Goal: Information Seeking & Learning: Compare options

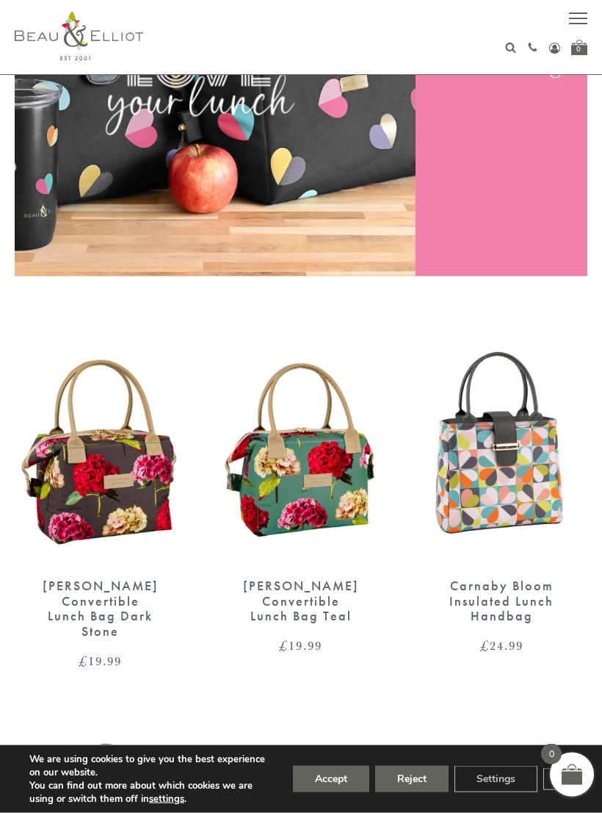
click at [314, 792] on button "Accept" at bounding box center [331, 779] width 76 height 26
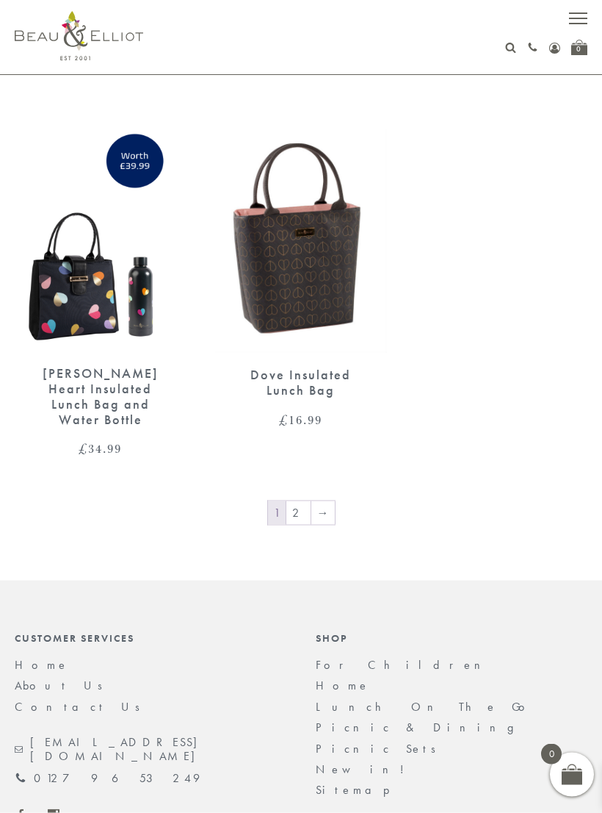
scroll to position [2954, 0]
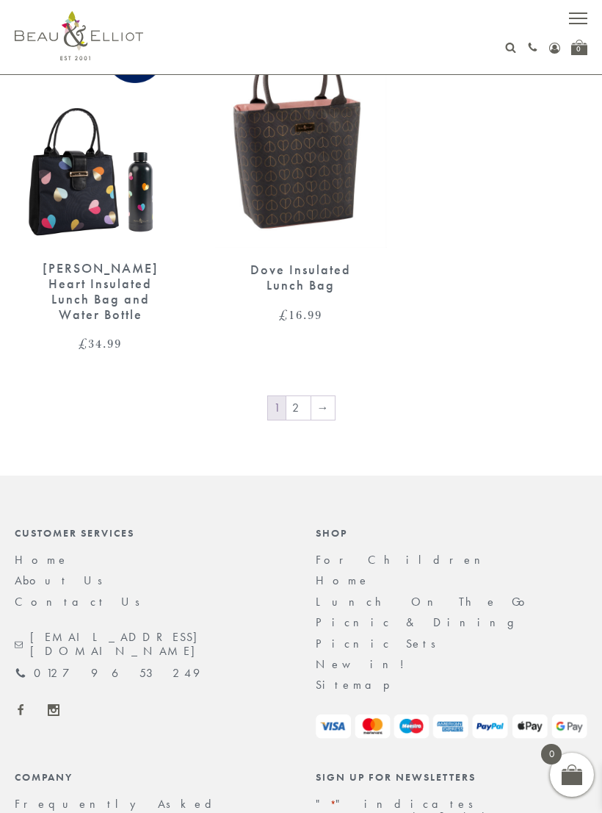
click at [305, 396] on link "2" at bounding box center [299, 408] width 24 height 24
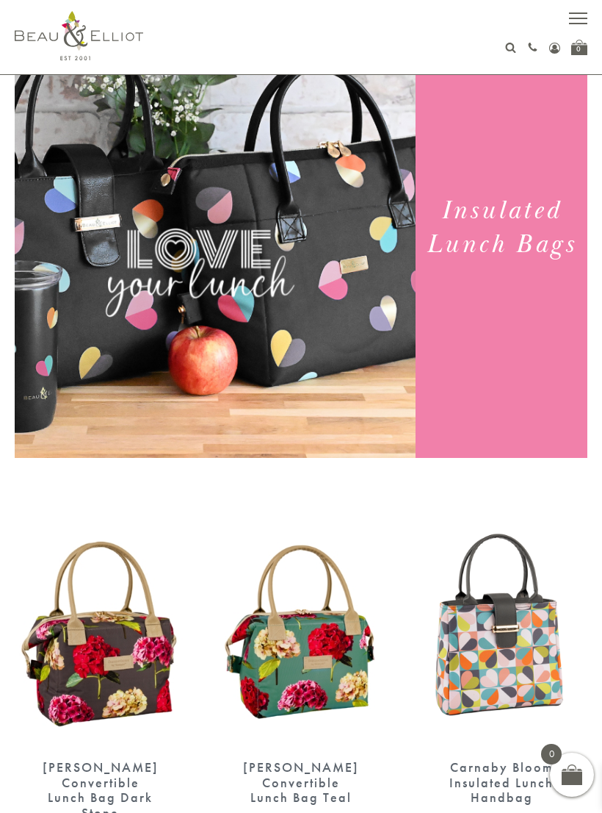
scroll to position [0, 0]
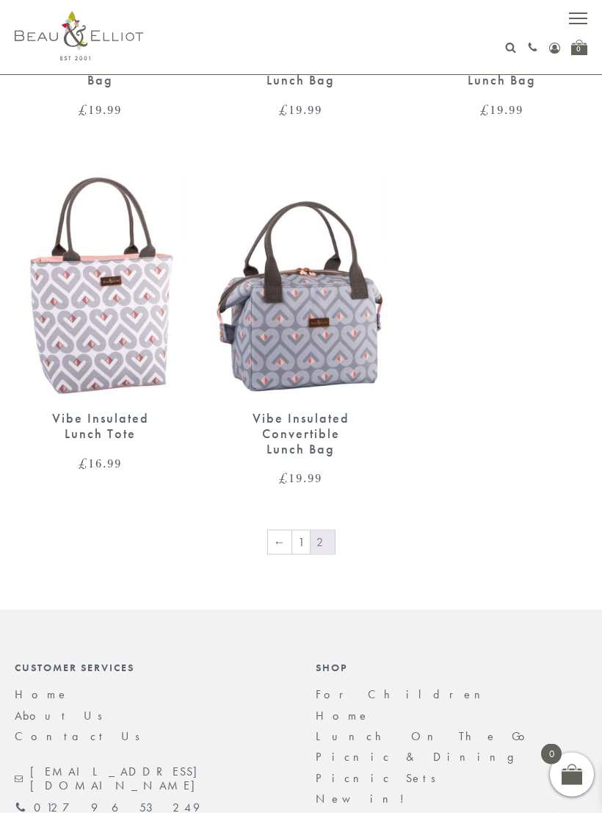
scroll to position [1246, 0]
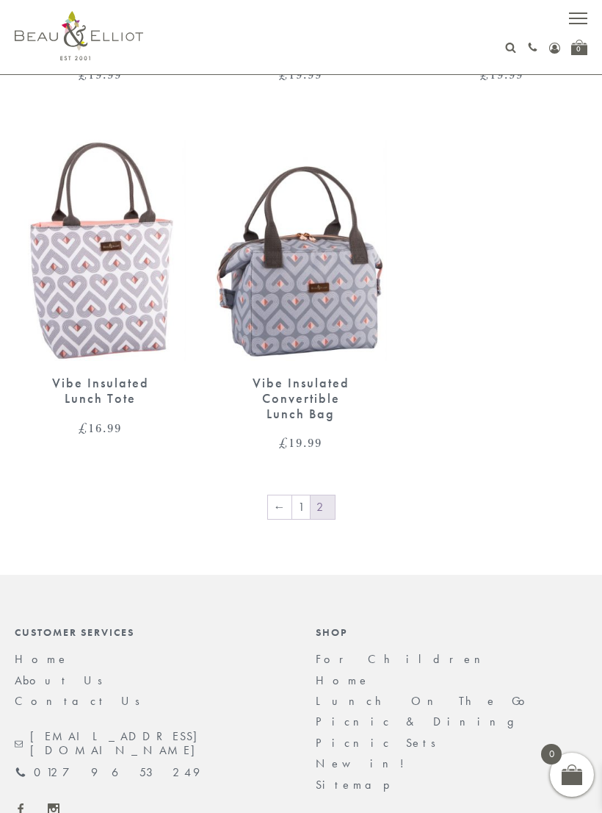
click at [289, 388] on div "Vibe Insulated Convertible Lunch Bag" at bounding box center [301, 398] width 120 height 46
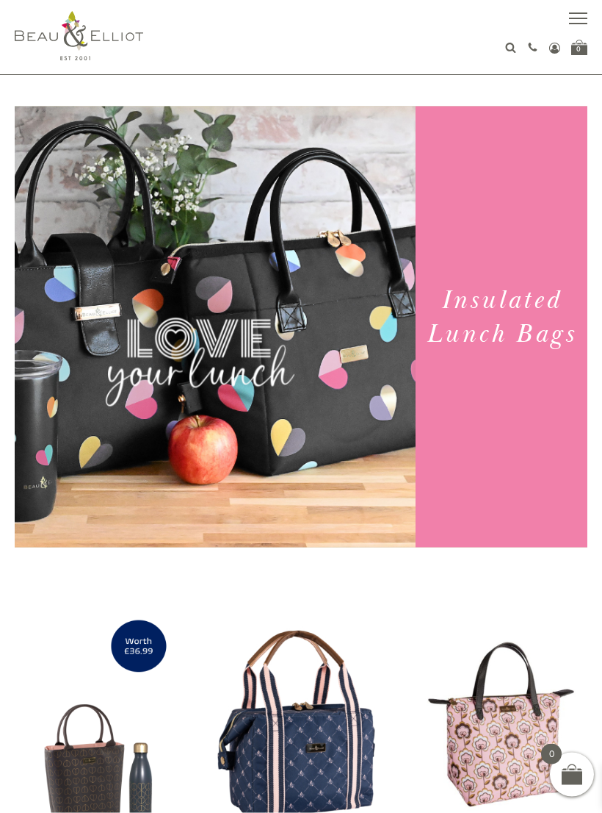
scroll to position [0, 0]
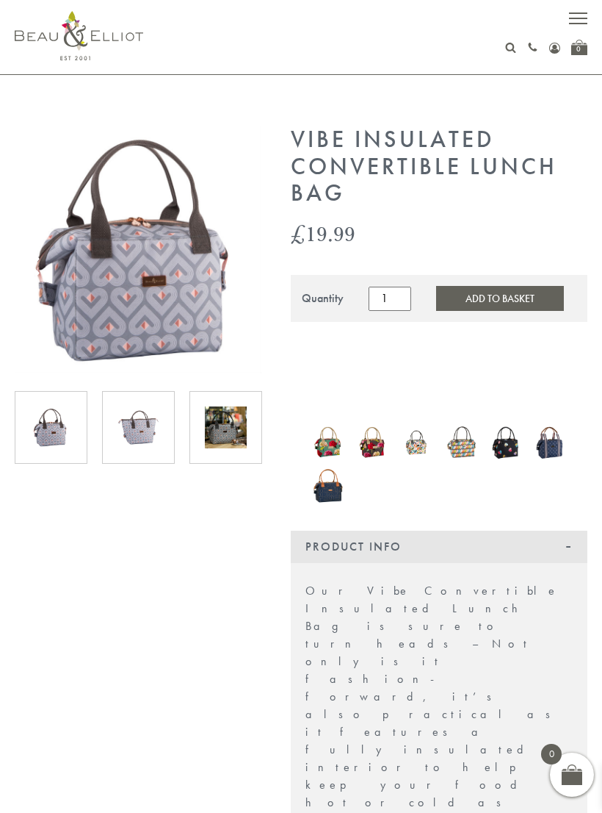
click at [51, 436] on img at bounding box center [51, 427] width 42 height 42
click at [133, 433] on img at bounding box center [139, 427] width 42 height 42
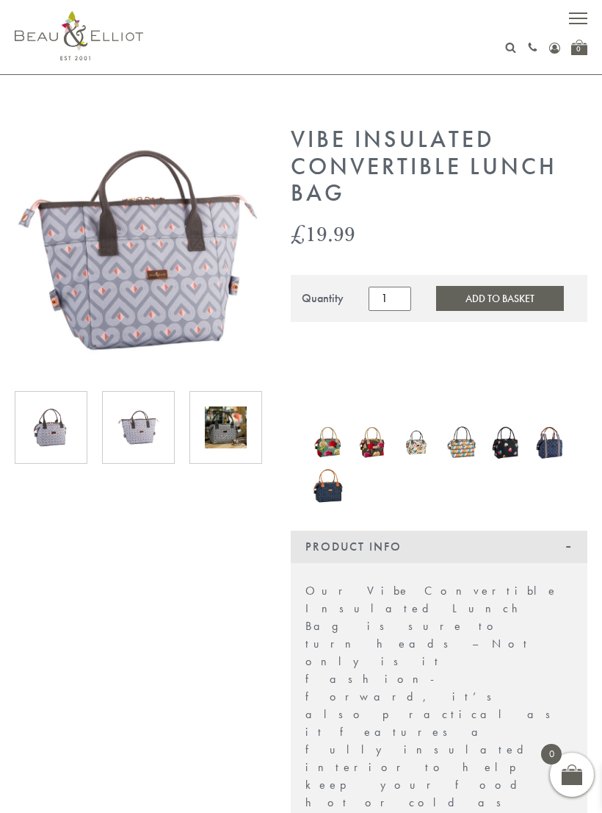
click at [221, 433] on img at bounding box center [226, 427] width 42 height 42
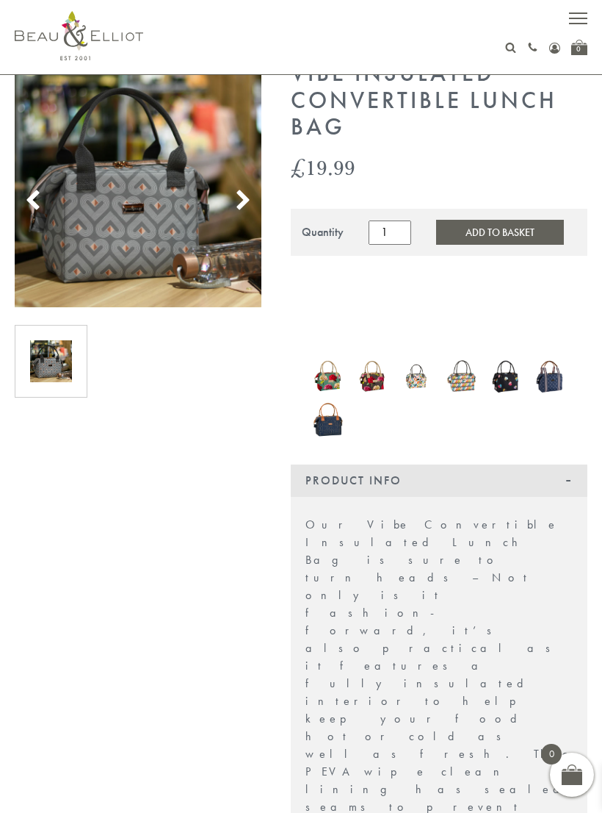
scroll to position [64, 0]
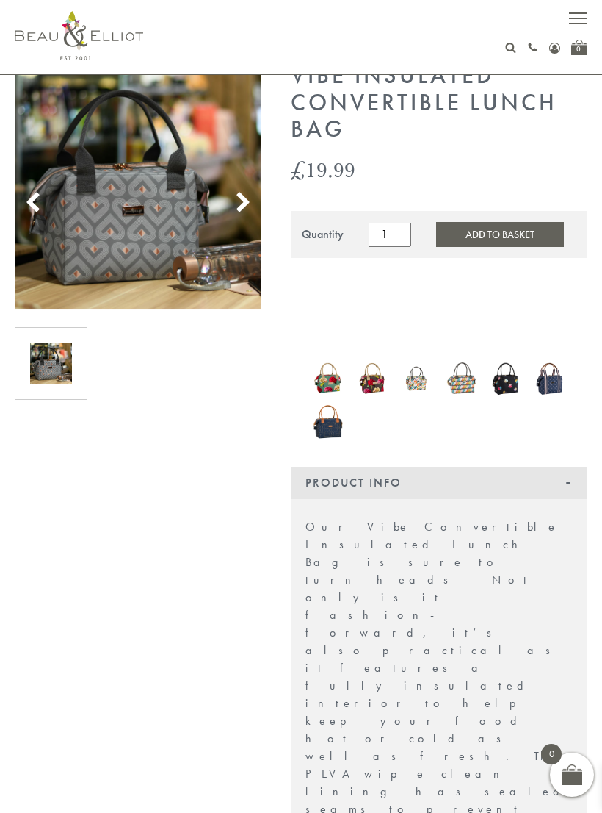
click at [34, 202] on icon at bounding box center [33, 203] width 22 height 22
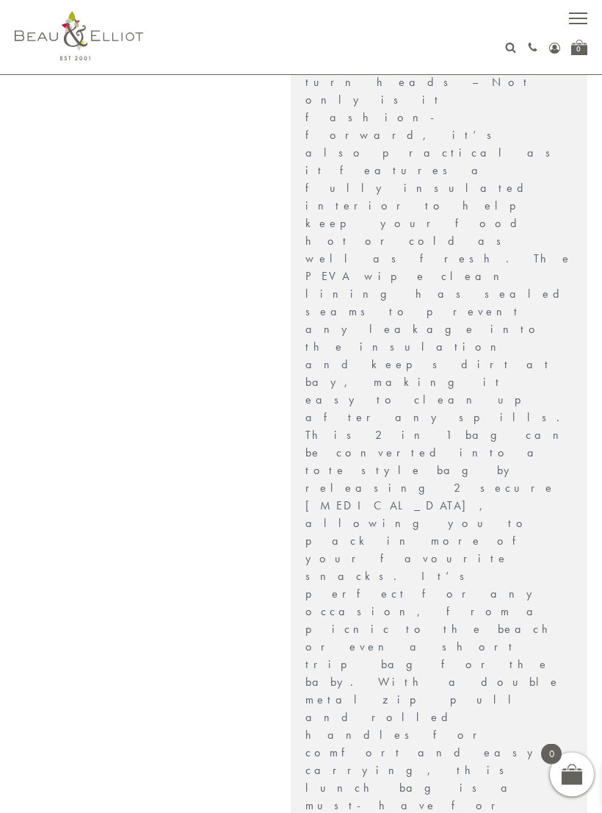
scroll to position [562, 0]
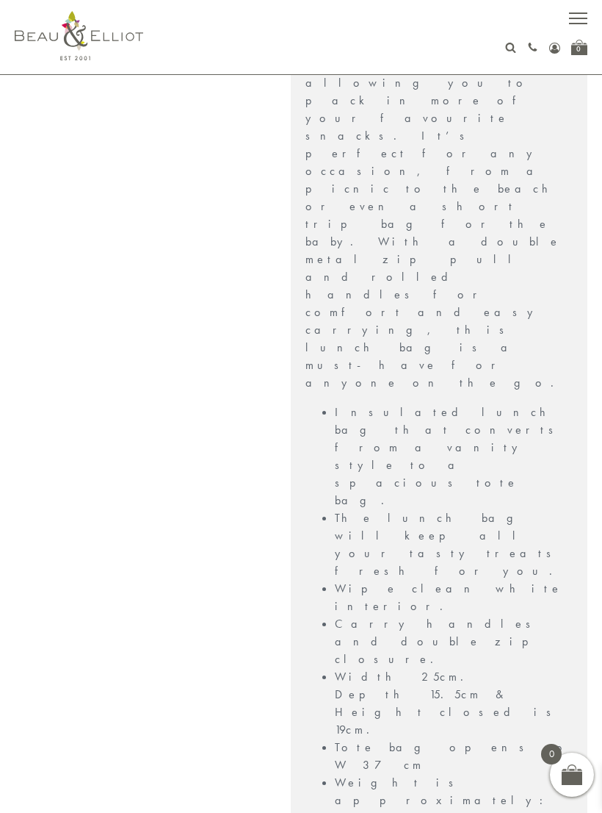
scroll to position [999, 0]
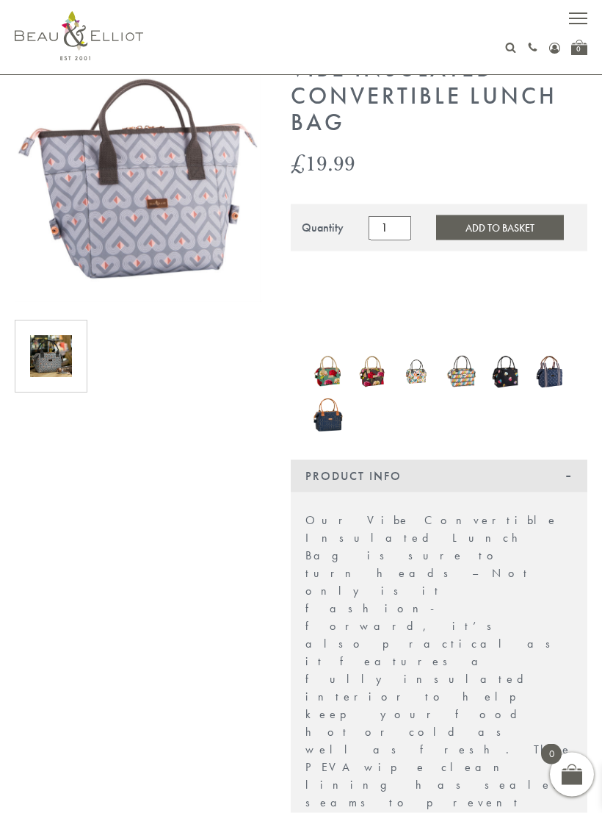
scroll to position [0, 0]
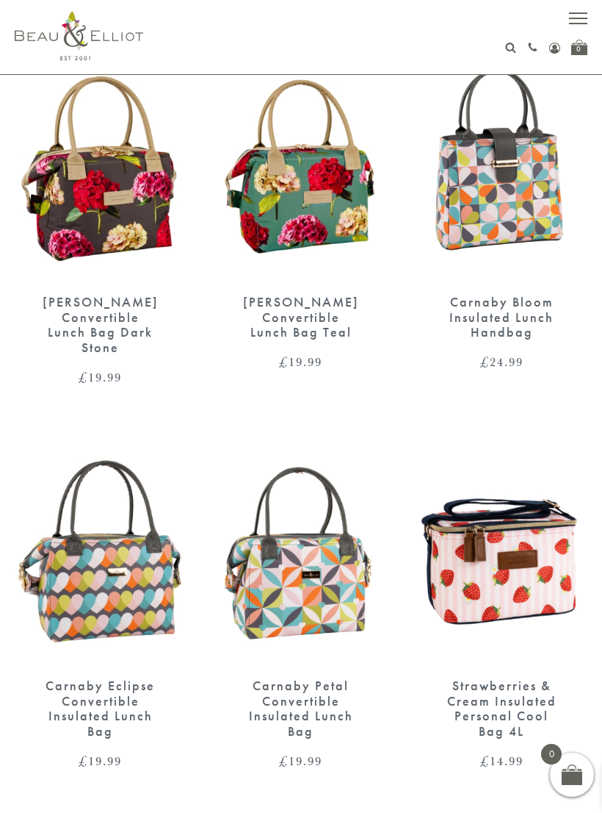
scroll to position [566, 0]
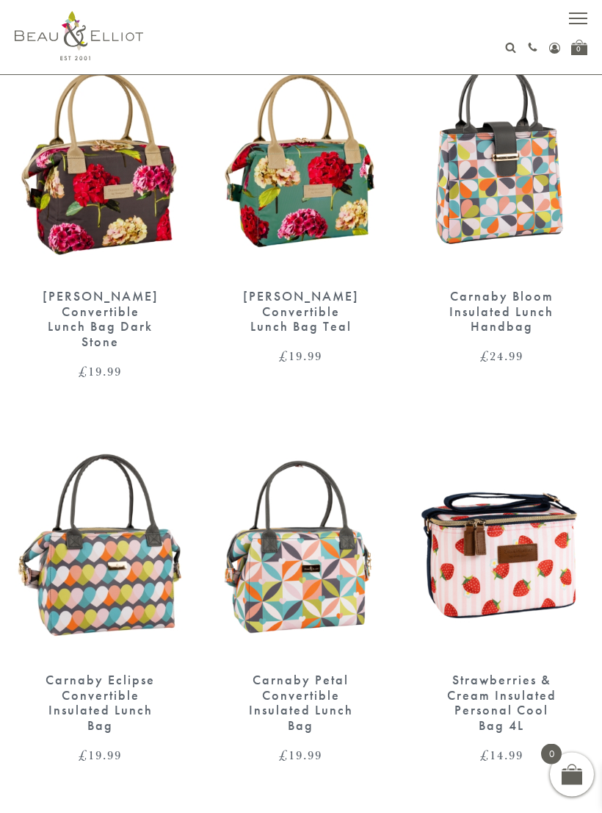
click at [270, 688] on div "Carnaby Petal Convertible Insulated Lunch Bag" at bounding box center [301, 702] width 120 height 61
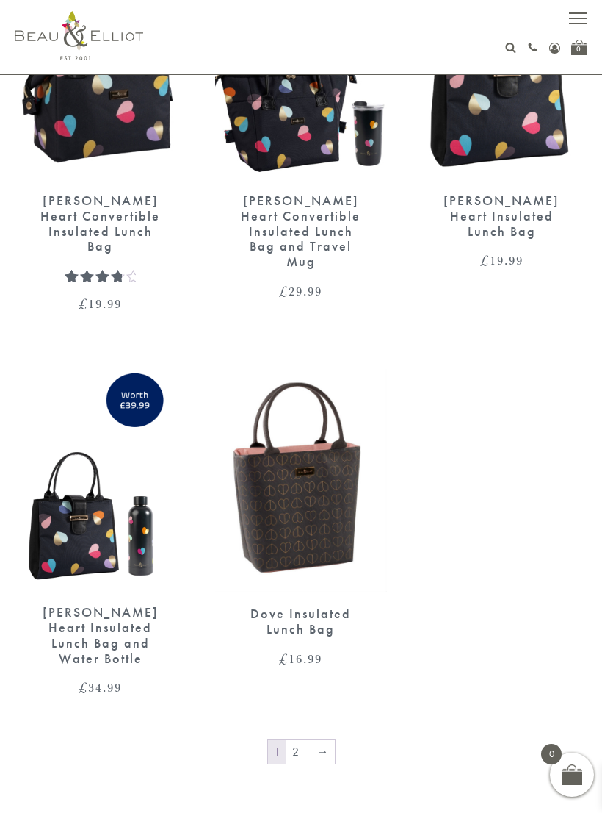
scroll to position [2671, 0]
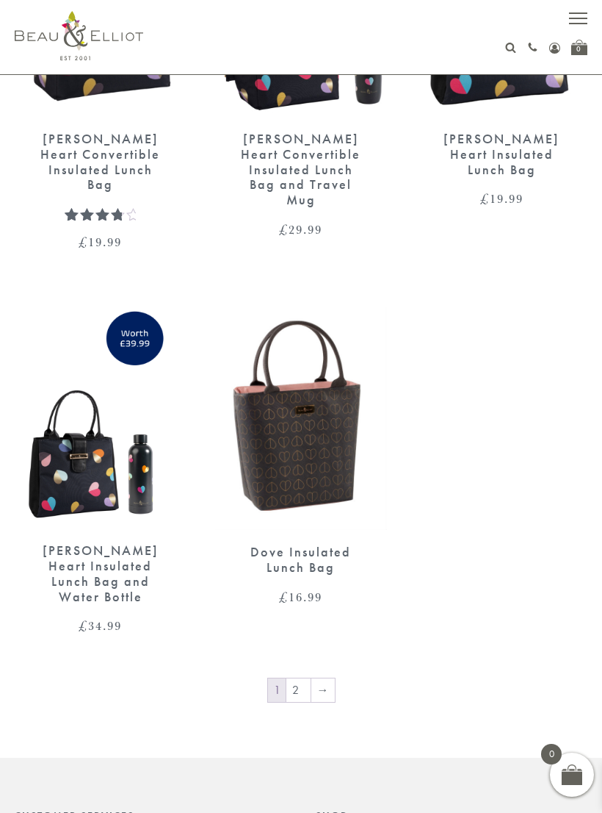
click at [286, 678] on span "1" at bounding box center [277, 690] width 18 height 24
click at [289, 678] on link "2" at bounding box center [299, 690] width 24 height 24
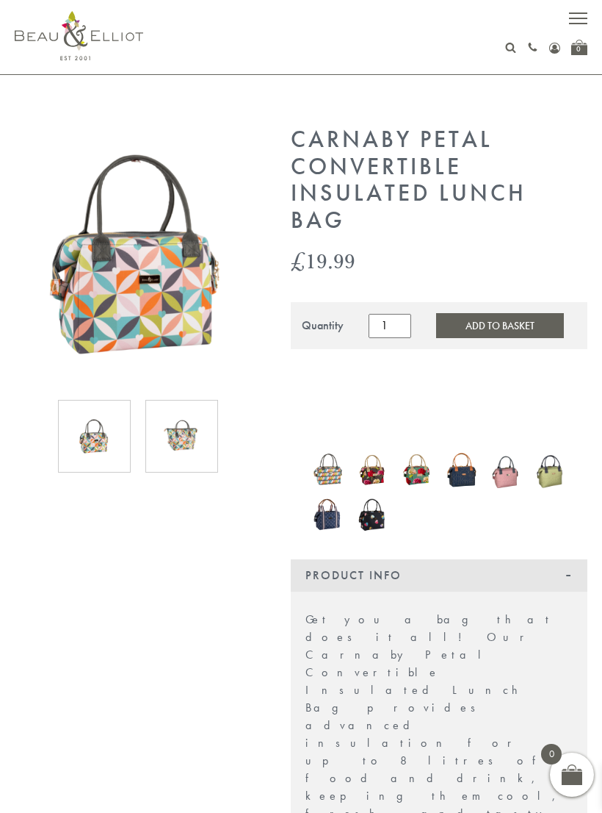
click at [90, 449] on img at bounding box center [94, 436] width 42 height 42
click at [187, 447] on img at bounding box center [182, 436] width 42 height 42
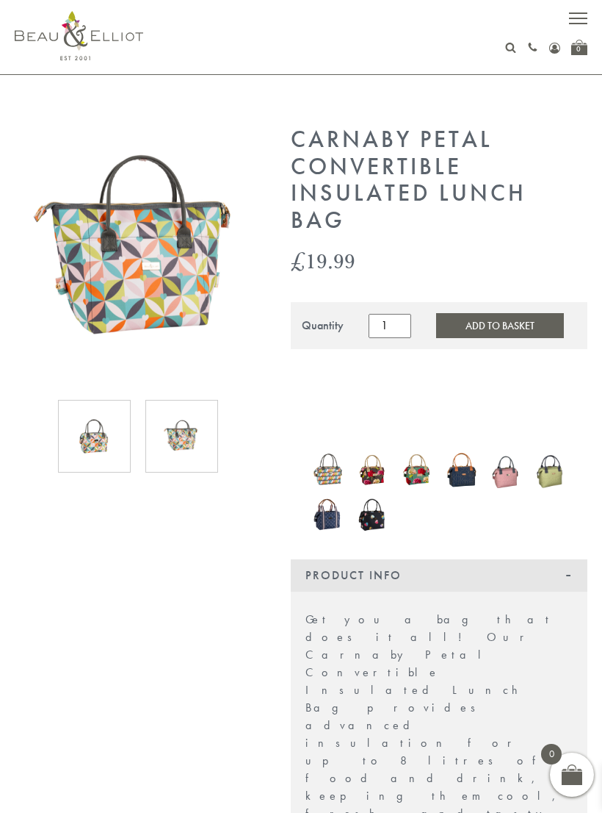
click at [84, 453] on img at bounding box center [94, 436] width 42 height 42
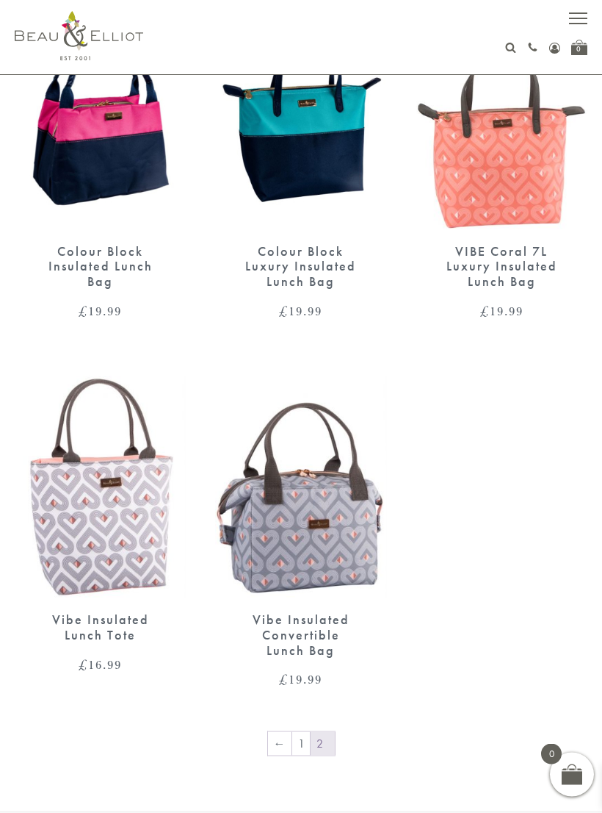
scroll to position [1010, 0]
click at [292, 620] on div "Vibe Insulated Convertible Lunch Bag" at bounding box center [301, 634] width 120 height 46
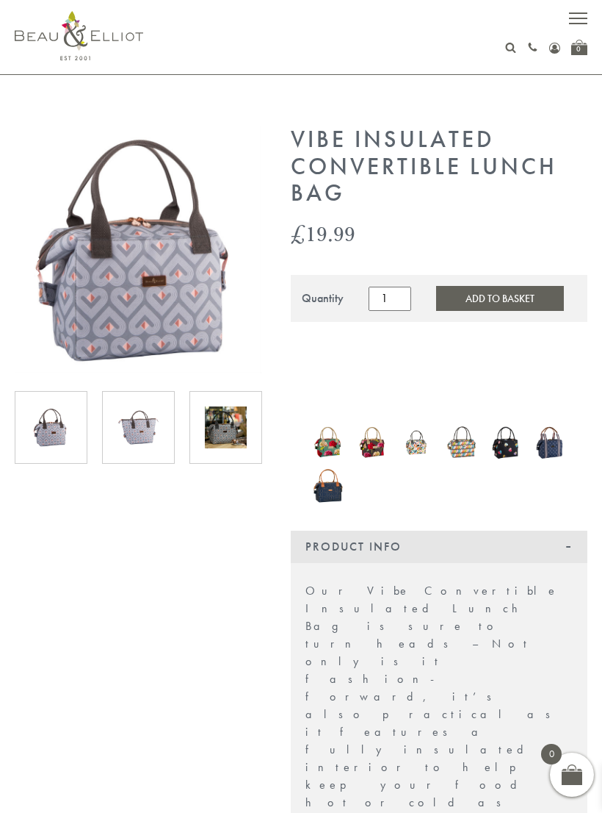
click at [137, 434] on img at bounding box center [139, 427] width 42 height 42
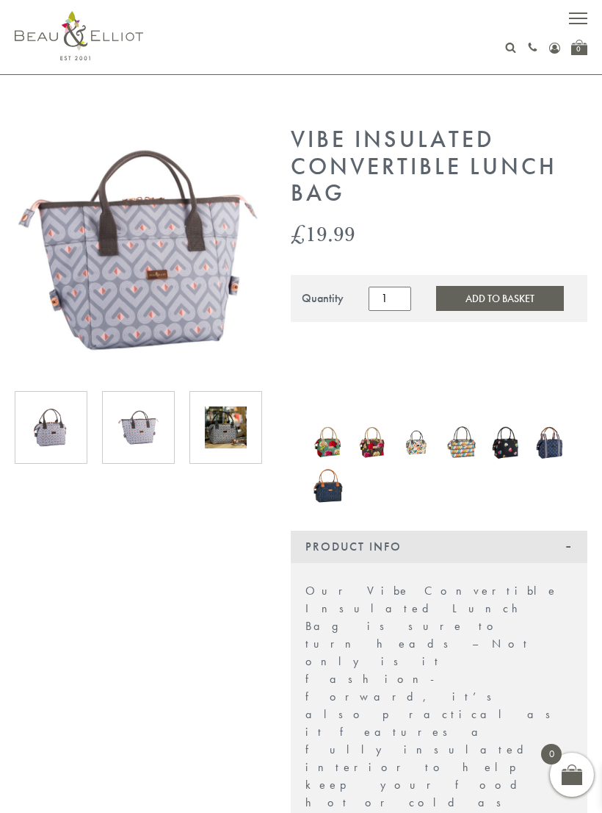
click at [51, 427] on img at bounding box center [51, 427] width 42 height 42
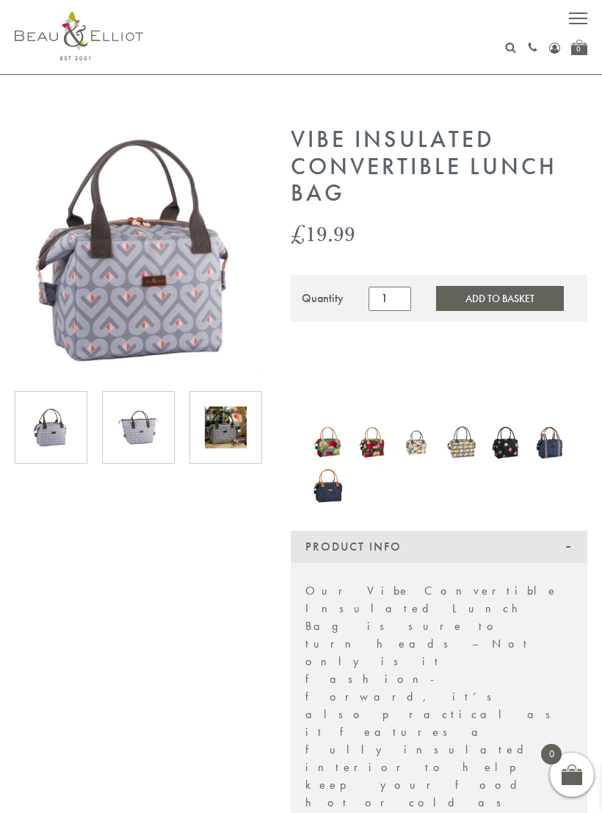
click at [218, 430] on img at bounding box center [226, 427] width 42 height 42
